Goal: Navigation & Orientation: Find specific page/section

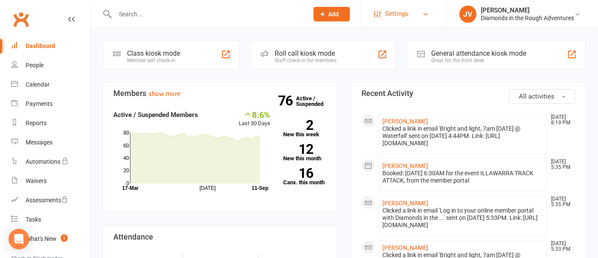
click at [390, 10] on span "Settings" at bounding box center [397, 13] width 24 height 19
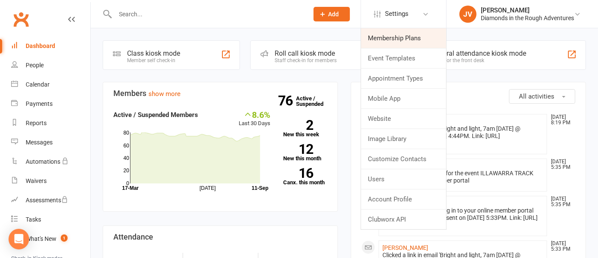
click at [386, 34] on link "Membership Plans" at bounding box center [403, 38] width 85 height 20
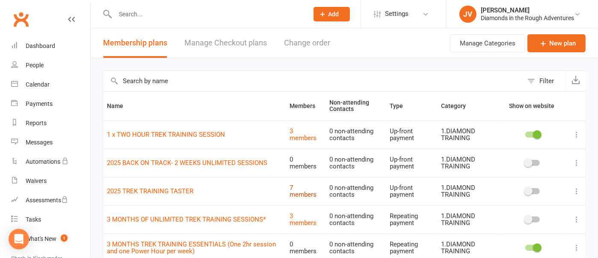
click at [290, 191] on link "7 members" at bounding box center [303, 191] width 27 height 15
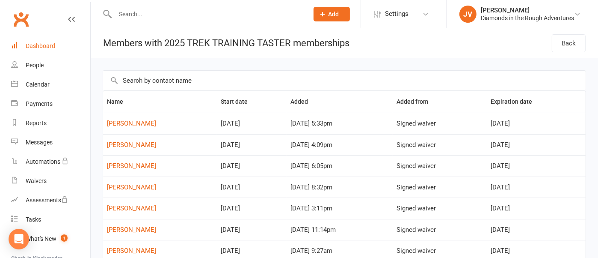
click at [43, 45] on div "Dashboard" at bounding box center [41, 45] width 30 height 7
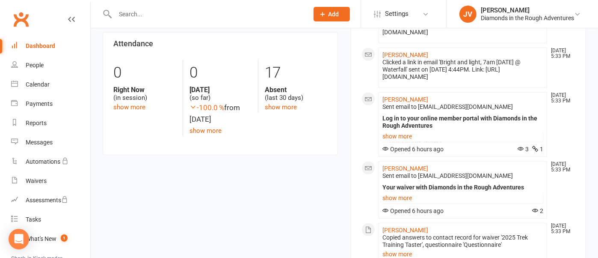
scroll to position [53, 0]
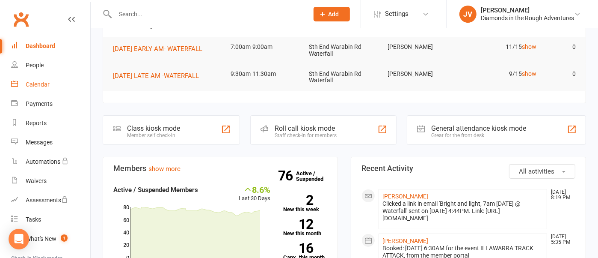
drag, startPoint x: 27, startPoint y: 81, endPoint x: 44, endPoint y: 80, distance: 16.3
click at [29, 81] on div "Calendar" at bounding box center [38, 84] width 24 height 7
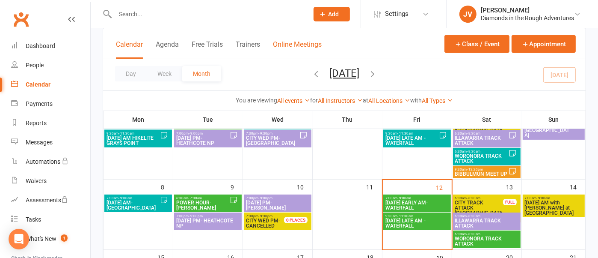
scroll to position [53, 0]
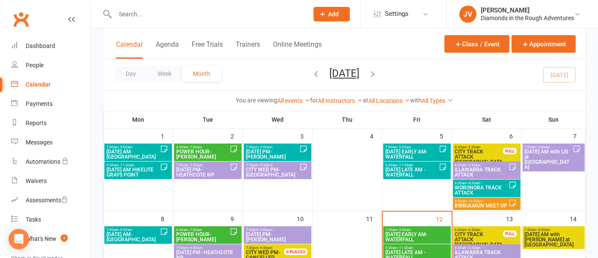
click at [409, 228] on span "- 9:00am" at bounding box center [404, 230] width 14 height 4
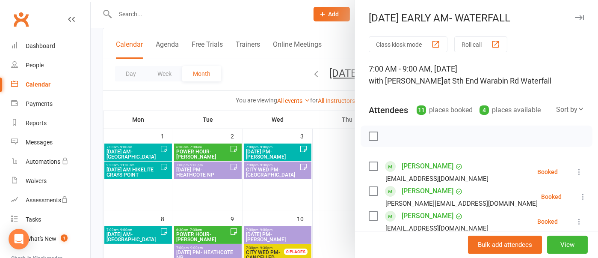
click at [575, 15] on icon "button" at bounding box center [579, 17] width 9 height 5
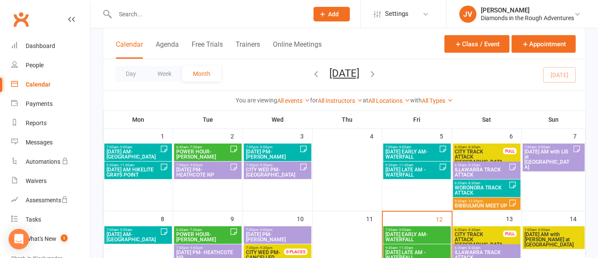
click at [420, 246] on span "9:30am - 11:30am" at bounding box center [417, 248] width 64 height 4
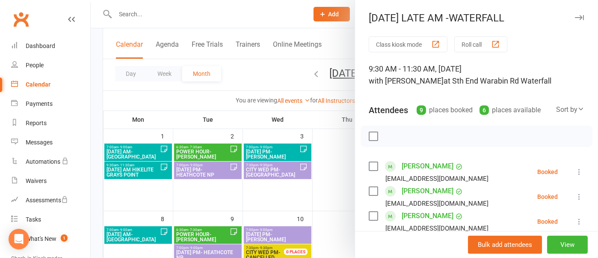
click at [575, 18] on icon "button" at bounding box center [579, 17] width 9 height 5
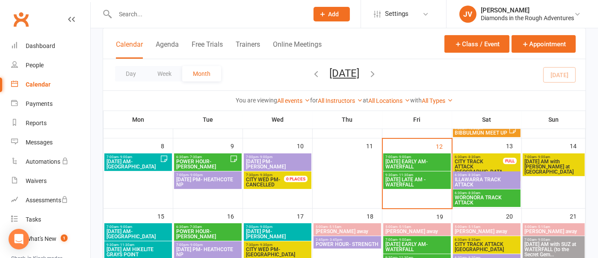
scroll to position [107, 0]
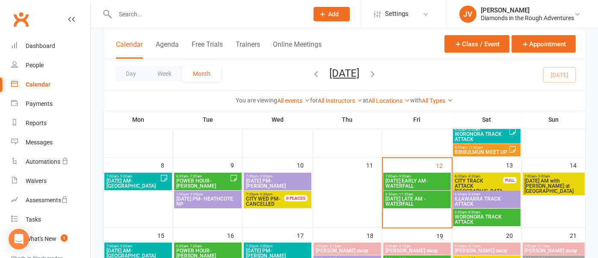
click at [479, 179] on span "CITY TRACK ATTACK [GEOGRAPHIC_DATA]" at bounding box center [479, 188] width 49 height 21
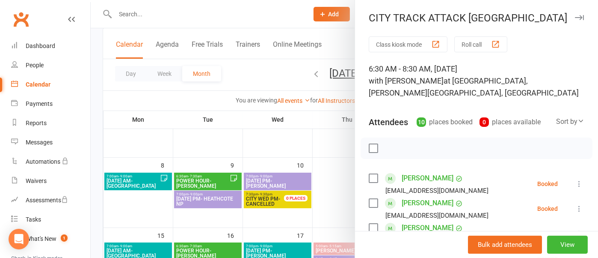
click at [574, 14] on button "button" at bounding box center [579, 17] width 10 height 10
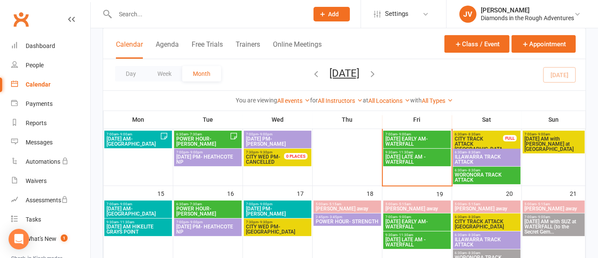
scroll to position [214, 0]
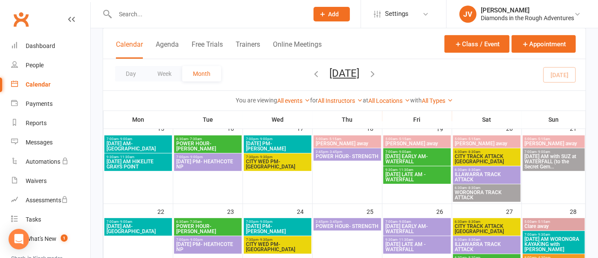
click at [147, 163] on span "[DATE] AM HIKELITE GRAYS POINT" at bounding box center [138, 164] width 64 height 10
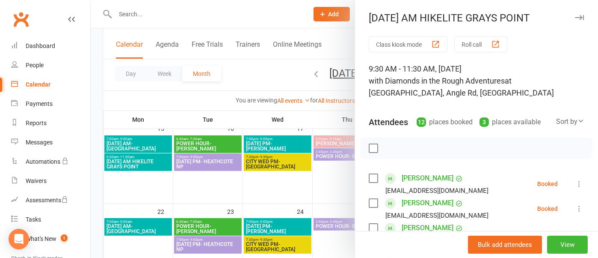
click at [575, 17] on icon "button" at bounding box center [579, 17] width 9 height 5
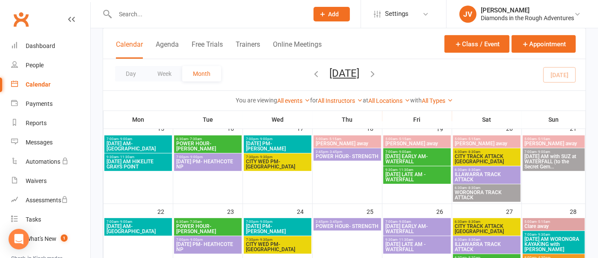
click at [554, 162] on span "SUNDAY AM with SUZ at WATERFALL (to the Secret Gem..." at bounding box center [553, 161] width 59 height 15
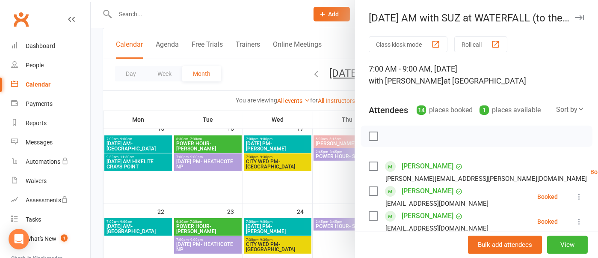
click at [575, 18] on icon "button" at bounding box center [579, 17] width 9 height 5
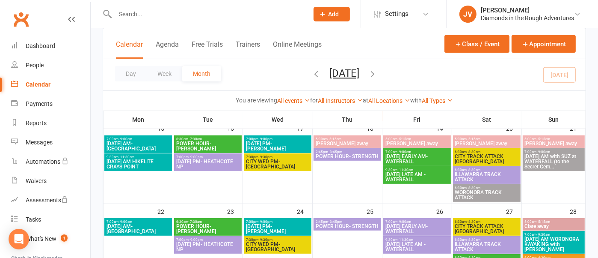
scroll to position [267, 0]
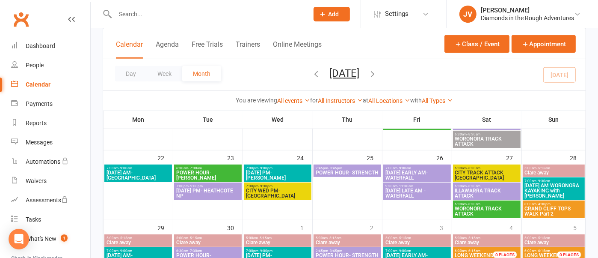
click at [538, 206] on span "GRAND CLIFF TOPS WALK Part 2" at bounding box center [553, 211] width 59 height 10
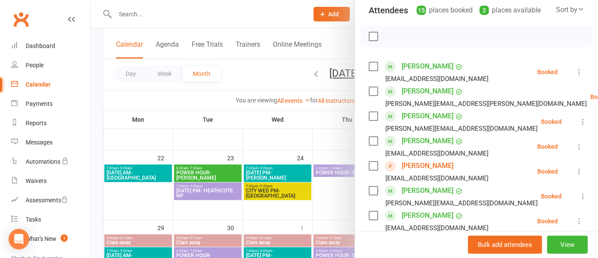
scroll to position [0, 0]
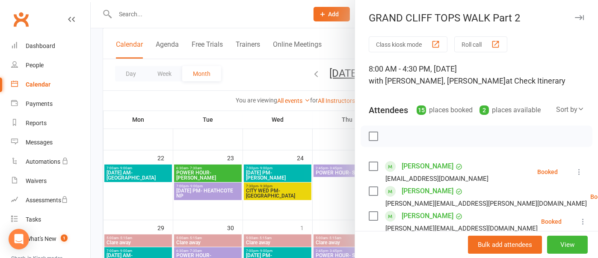
click at [575, 16] on icon "button" at bounding box center [579, 17] width 9 height 5
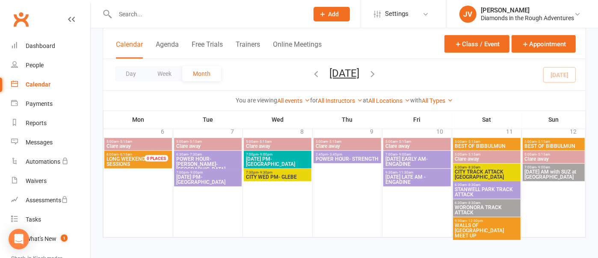
scroll to position [431, 0]
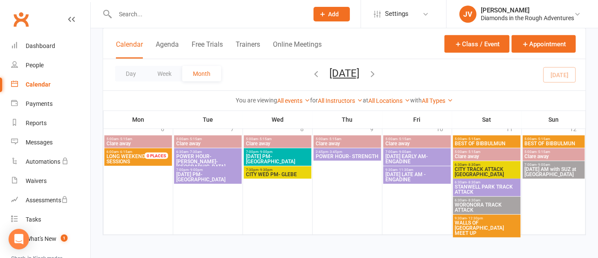
click at [377, 73] on icon "button" at bounding box center [372, 73] width 9 height 9
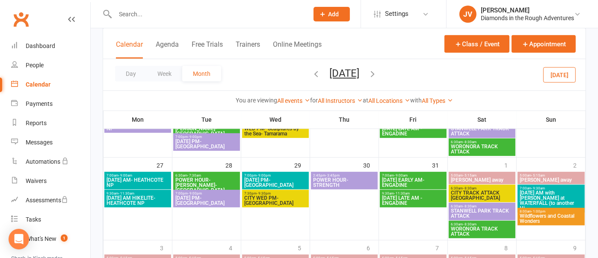
scroll to position [331, 0]
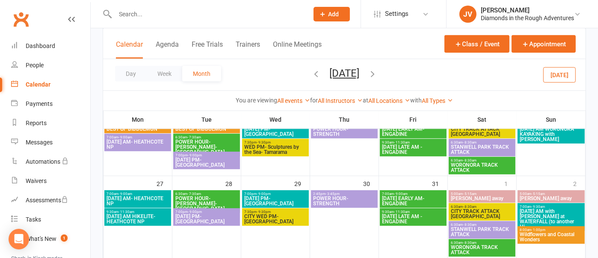
click at [550, 233] on span "Wildflowers and Coastal Wonders" at bounding box center [551, 236] width 64 height 10
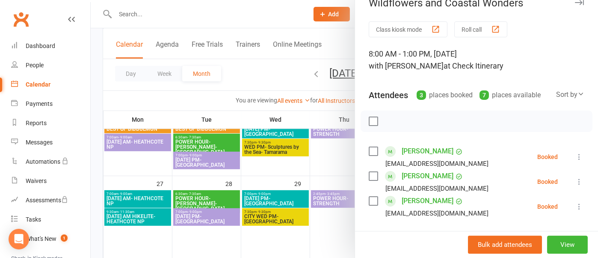
scroll to position [0, 0]
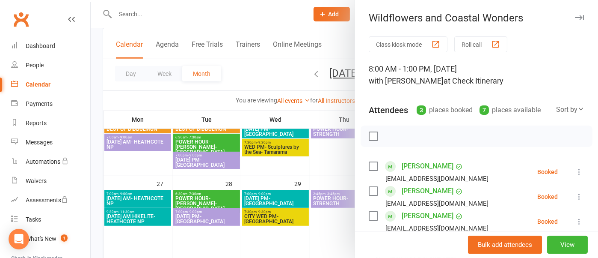
click at [575, 15] on icon "button" at bounding box center [579, 17] width 9 height 5
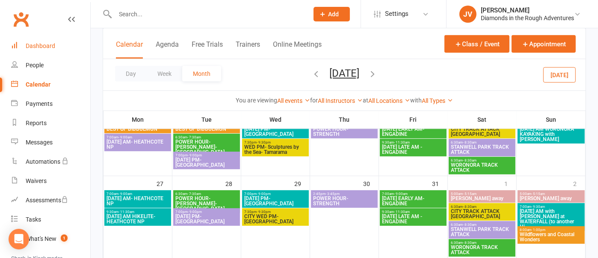
click at [41, 43] on div "Dashboard" at bounding box center [41, 45] width 30 height 7
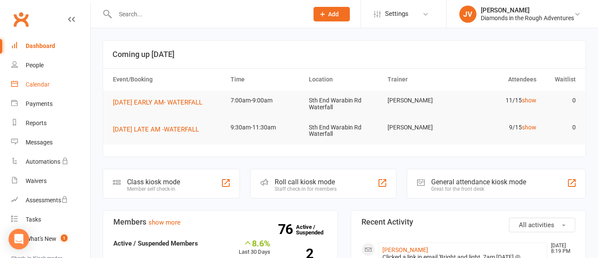
click at [47, 83] on div "Calendar" at bounding box center [38, 84] width 24 height 7
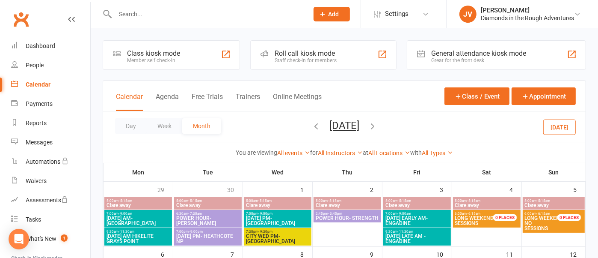
click at [377, 124] on icon "button" at bounding box center [372, 125] width 9 height 9
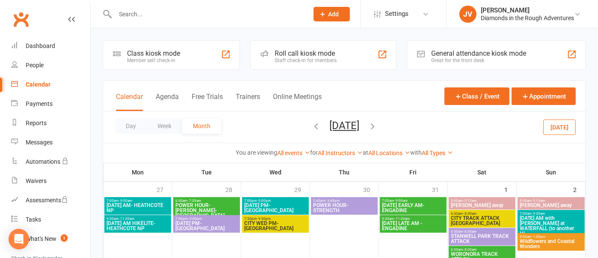
click at [377, 124] on icon "button" at bounding box center [372, 125] width 9 height 9
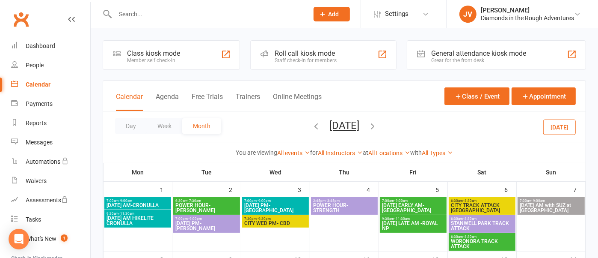
click at [377, 124] on icon "button" at bounding box center [372, 125] width 9 height 9
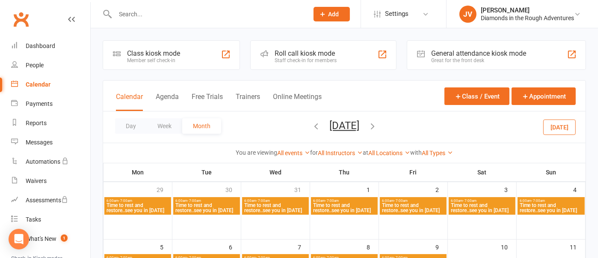
click at [377, 126] on icon "button" at bounding box center [372, 125] width 9 height 9
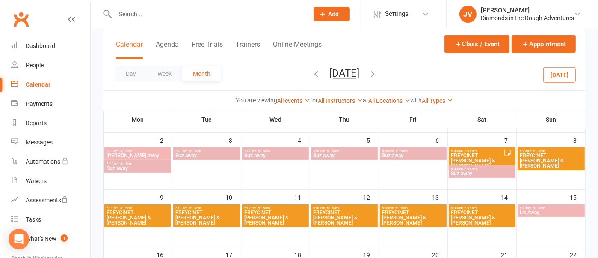
scroll to position [107, 0]
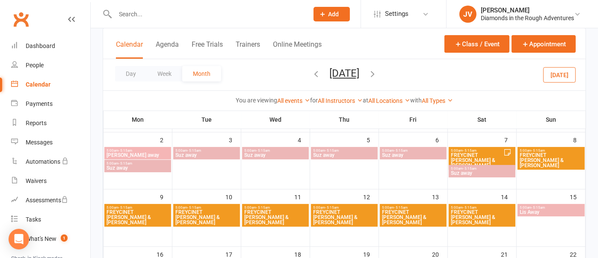
click at [471, 151] on span "- 5:15am" at bounding box center [470, 150] width 14 height 4
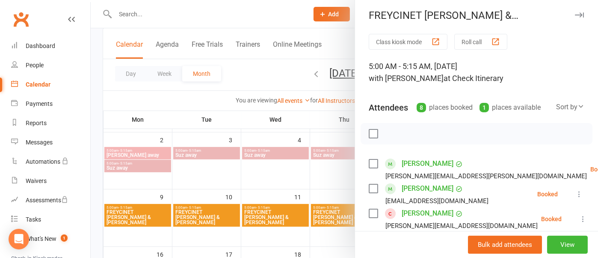
scroll to position [0, 0]
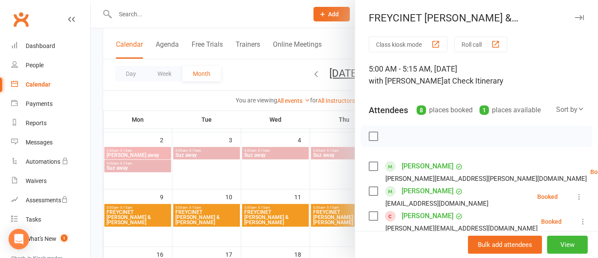
click at [575, 16] on icon "button" at bounding box center [579, 17] width 9 height 5
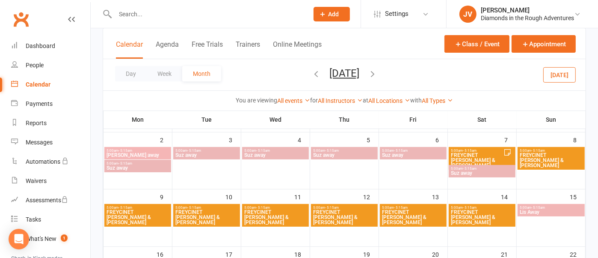
click at [377, 70] on icon "button" at bounding box center [372, 73] width 9 height 9
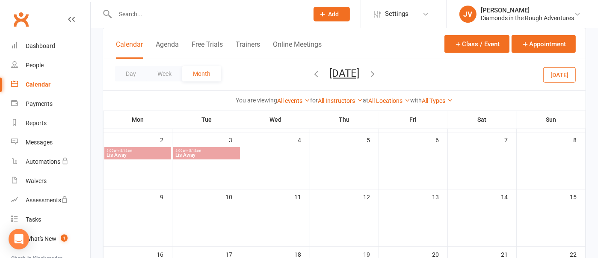
click at [377, 74] on icon "button" at bounding box center [372, 73] width 9 height 9
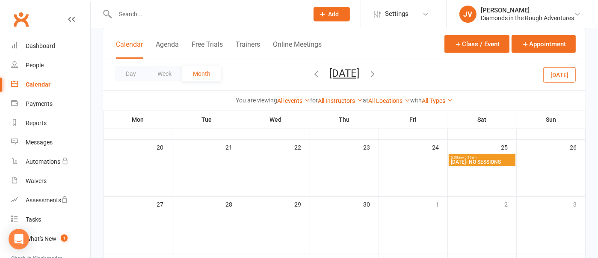
scroll to position [267, 0]
click at [377, 71] on icon "button" at bounding box center [372, 73] width 9 height 9
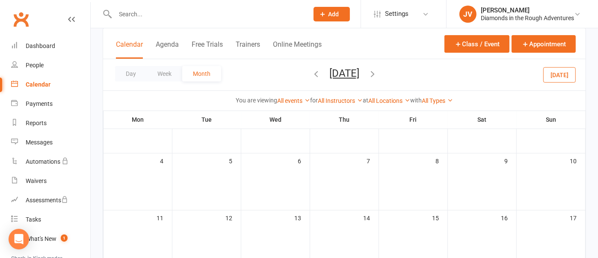
scroll to position [78, 0]
click at [377, 72] on icon "button" at bounding box center [372, 73] width 9 height 9
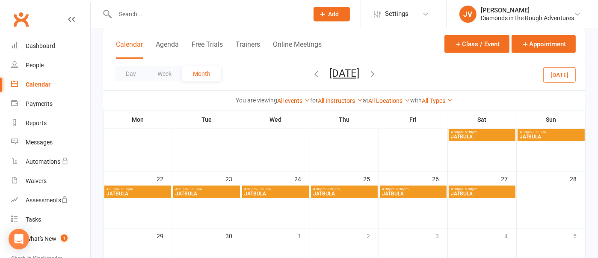
scroll to position [185, 0]
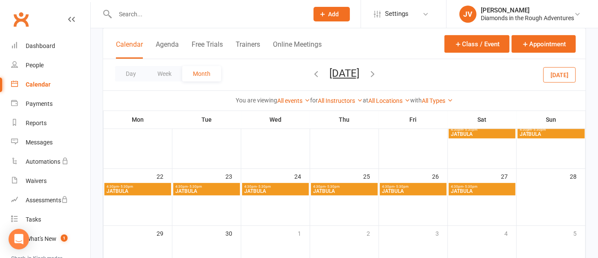
click at [467, 135] on span "JATBULA" at bounding box center [481, 133] width 63 height 5
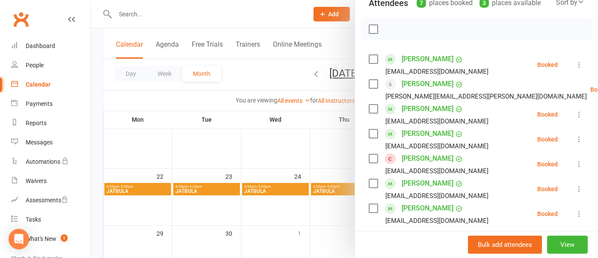
scroll to position [160, 0]
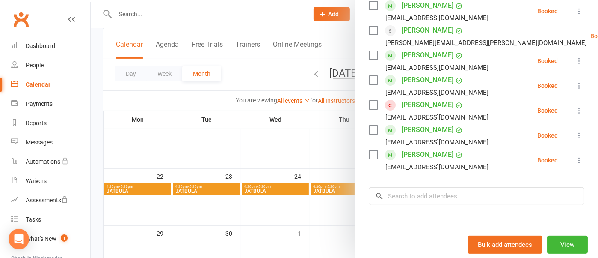
click at [340, 44] on div at bounding box center [344, 129] width 507 height 258
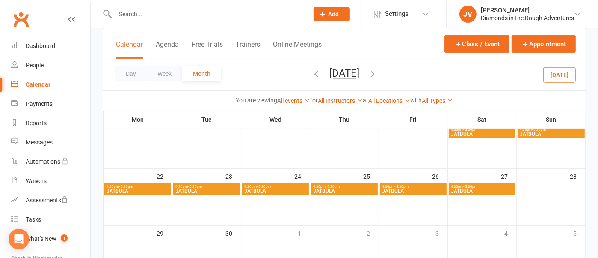
click at [377, 72] on icon "button" at bounding box center [372, 73] width 9 height 9
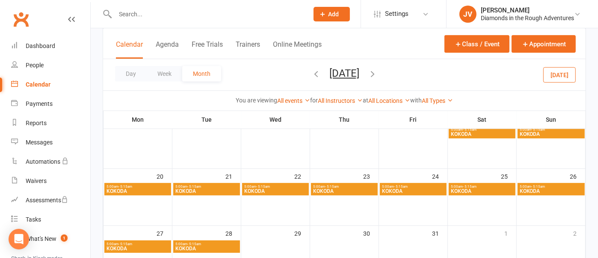
click at [467, 130] on span "- 5:15am" at bounding box center [470, 129] width 14 height 4
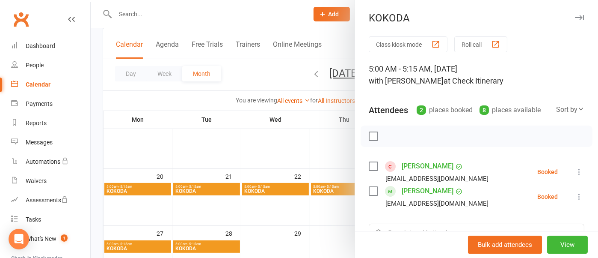
click at [279, 70] on div at bounding box center [344, 129] width 507 height 258
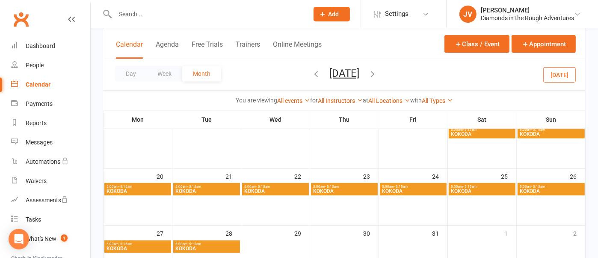
click at [377, 71] on icon "button" at bounding box center [372, 73] width 9 height 9
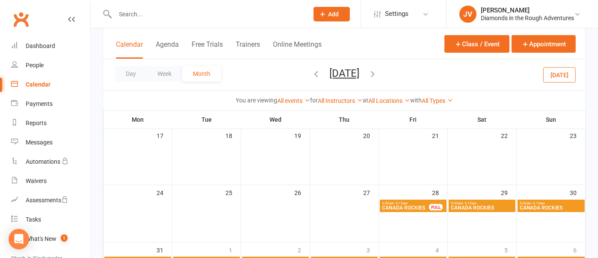
scroll to position [292, 0]
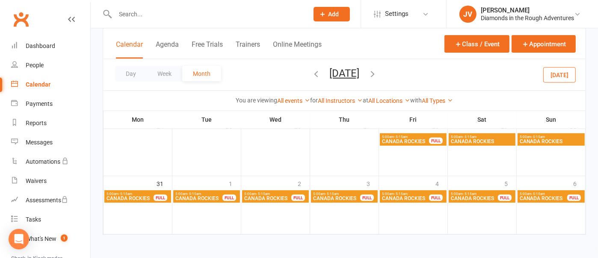
click at [409, 137] on span "5:00am - 5:15am" at bounding box center [406, 137] width 48 height 4
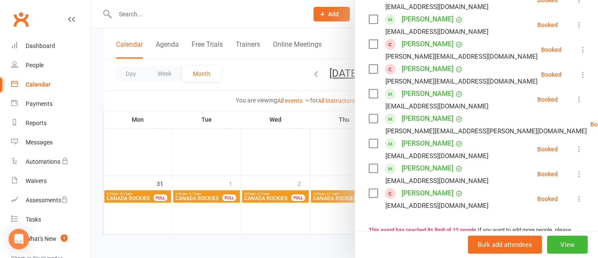
scroll to position [267, 0]
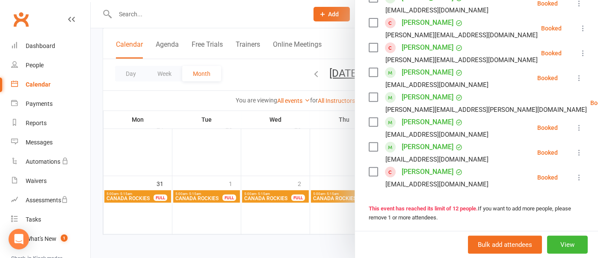
click at [335, 51] on div at bounding box center [344, 129] width 507 height 258
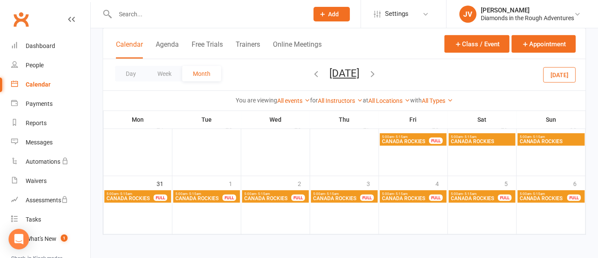
click at [377, 72] on icon "button" at bounding box center [372, 73] width 9 height 9
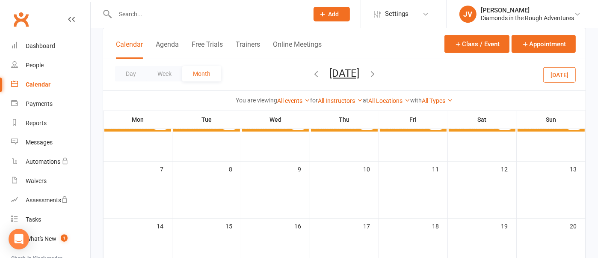
scroll to position [0, 0]
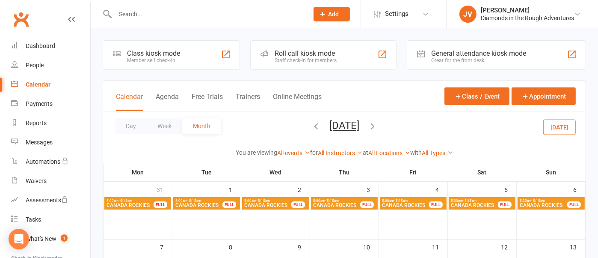
click at [377, 120] on button "button" at bounding box center [372, 126] width 9 height 15
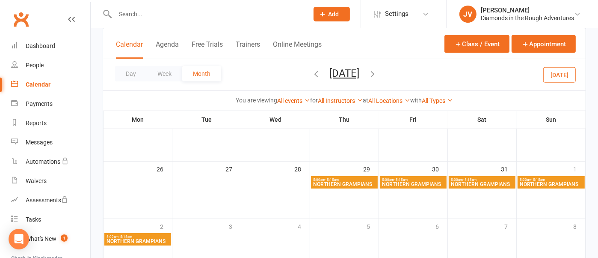
scroll to position [267, 0]
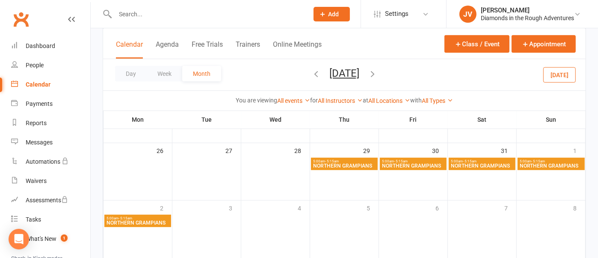
click at [410, 163] on span "NORTHERN GRAMPIANS" at bounding box center [413, 165] width 63 height 5
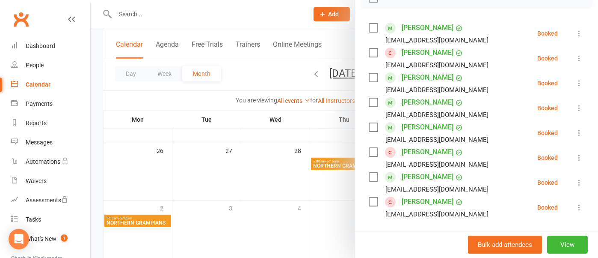
scroll to position [160, 0]
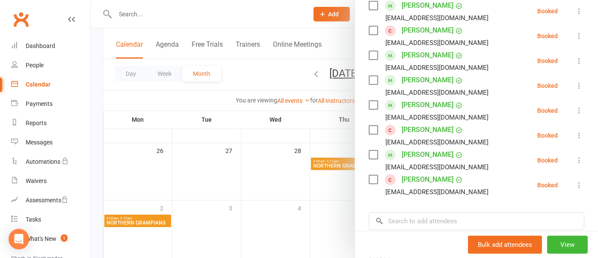
click at [329, 39] on div at bounding box center [344, 129] width 507 height 258
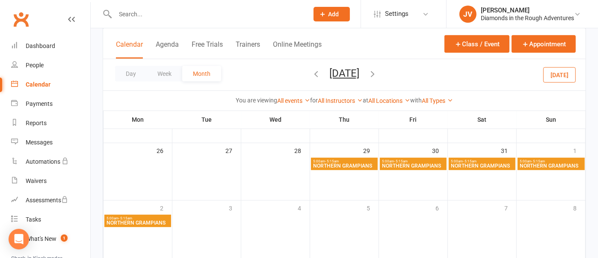
click at [377, 71] on icon "button" at bounding box center [372, 73] width 9 height 9
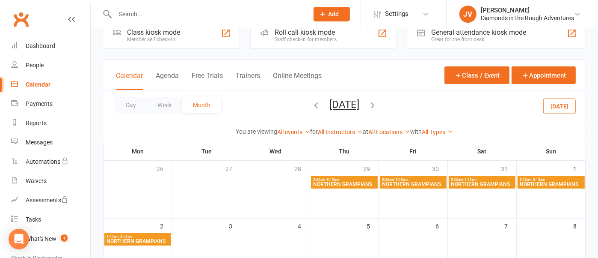
scroll to position [0, 0]
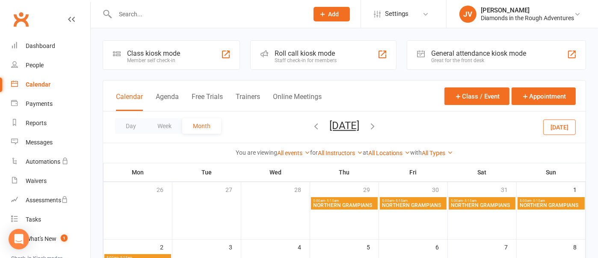
click at [377, 124] on icon "button" at bounding box center [372, 125] width 9 height 9
